Goal: Task Accomplishment & Management: Manage account settings

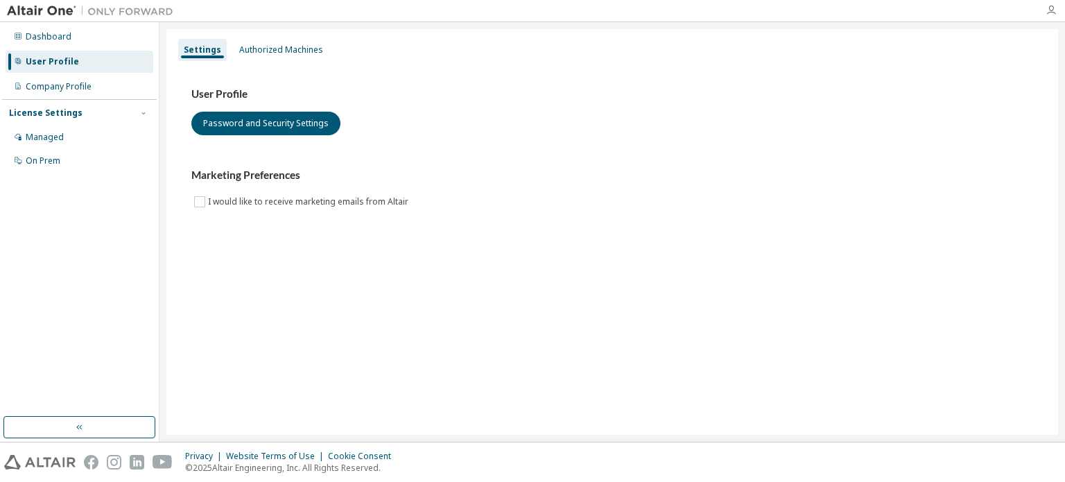
click at [1048, 10] on icon "button" at bounding box center [1050, 10] width 11 height 11
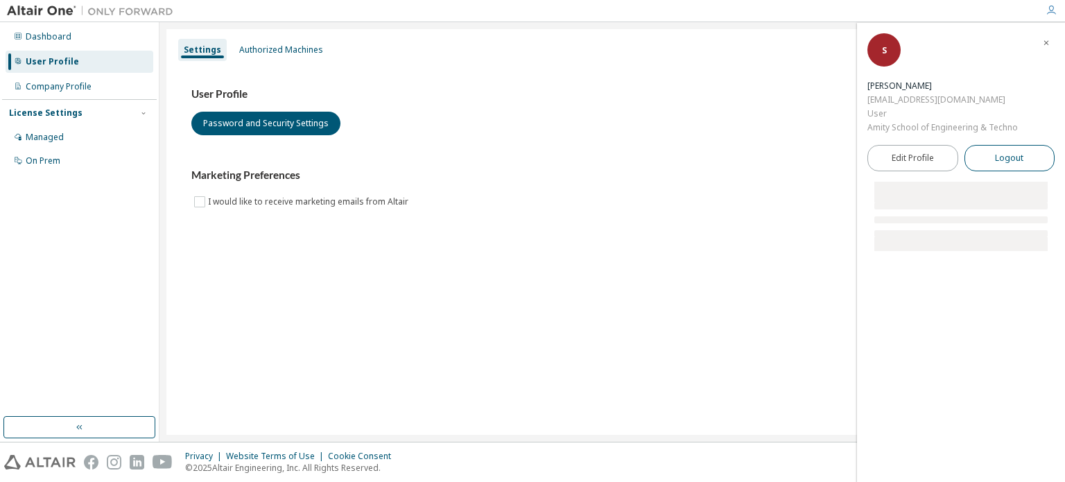
click at [995, 155] on button "Logout" at bounding box center [1009, 158] width 91 height 26
